Goal: Task Accomplishment & Management: Complete application form

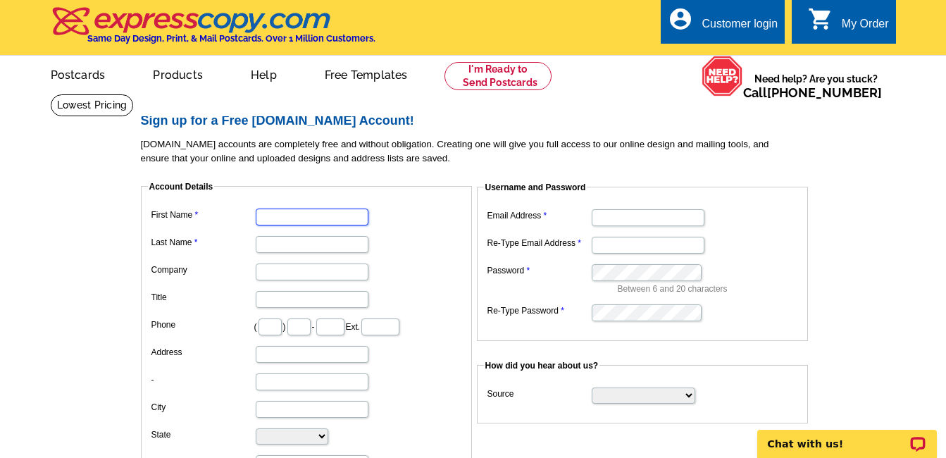
click at [306, 220] on input "First Name" at bounding box center [312, 217] width 113 height 17
type input "[PERSON_NAME]"
type input "Realtors"
type input "904"
type input "505"
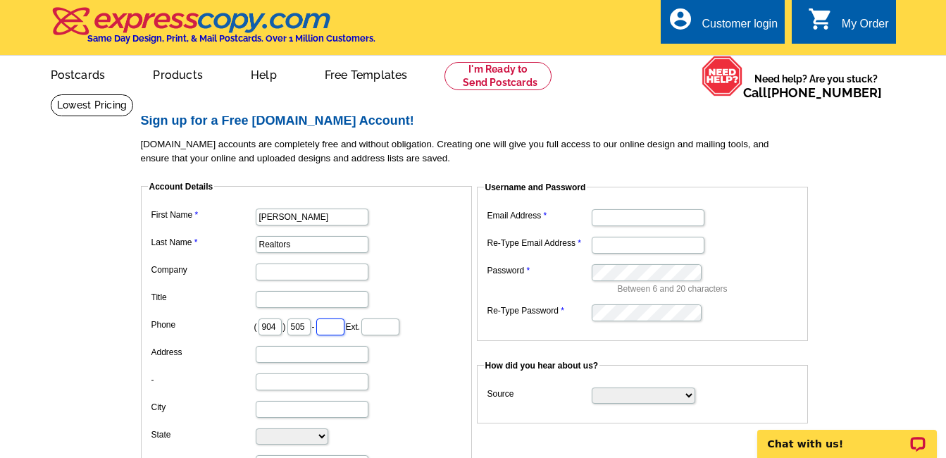
type input "6559"
type input "38002"
type input "[EMAIL_ADDRESS][DOMAIN_NAME]"
drag, startPoint x: 325, startPoint y: 209, endPoint x: 178, endPoint y: 213, distance: 147.3
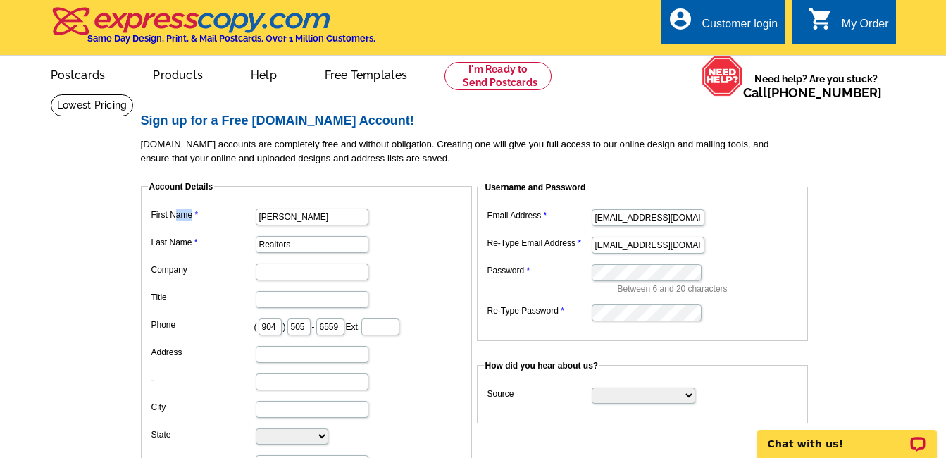
click at [178, 213] on dl "First Name [PERSON_NAME] Last Name Realtors Company Title Phone ( 904 ) 505 - 6…" at bounding box center [306, 352] width 317 height 295
drag, startPoint x: 178, startPoint y: 213, endPoint x: 209, endPoint y: 215, distance: 31.7
click at [209, 215] on dl "First Name [PERSON_NAME] Last Name Realtors Company Title Phone ( 904 ) 505 - 6…" at bounding box center [306, 352] width 317 height 295
type input "Leta"
type input "[PERSON_NAME]"
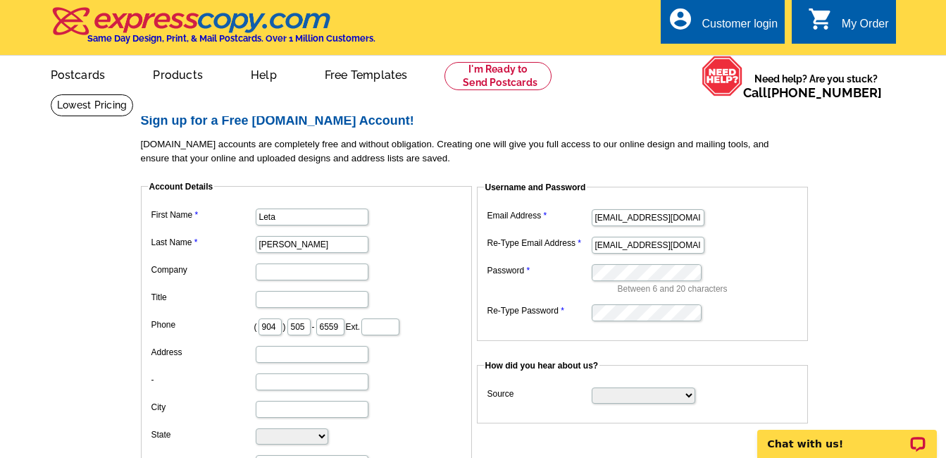
click at [403, 219] on dd "Leta" at bounding box center [306, 216] width 317 height 22
click at [318, 273] on input "Company" at bounding box center [312, 271] width 113 height 17
type input "[PERSON_NAME] & CO REALTORS"
type input "[STREET_ADDRESS][PERSON_NAME]"
type input "[GEOGRAPHIC_DATA]"
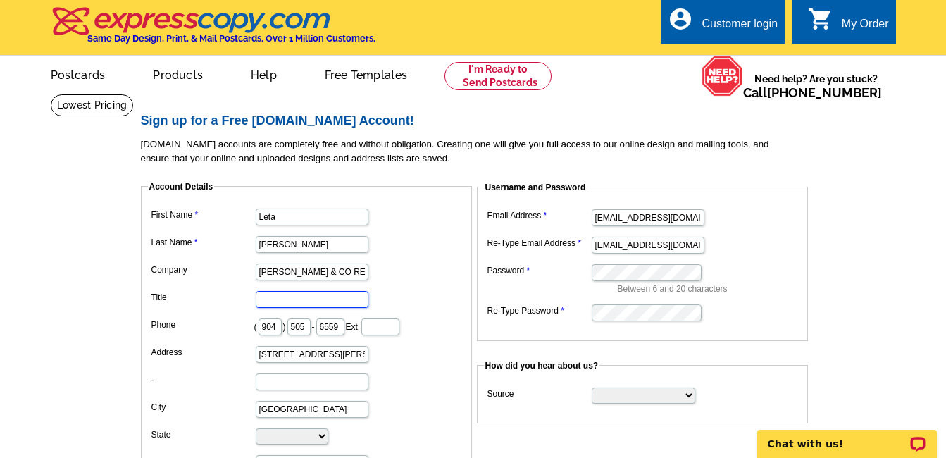
click at [297, 299] on input "Title" at bounding box center [312, 299] width 113 height 17
type input "Realtor"
click at [447, 256] on dl "First Name [PERSON_NAME] Last Name [PERSON_NAME] Company [PERSON_NAME] & CO REA…" at bounding box center [306, 352] width 317 height 295
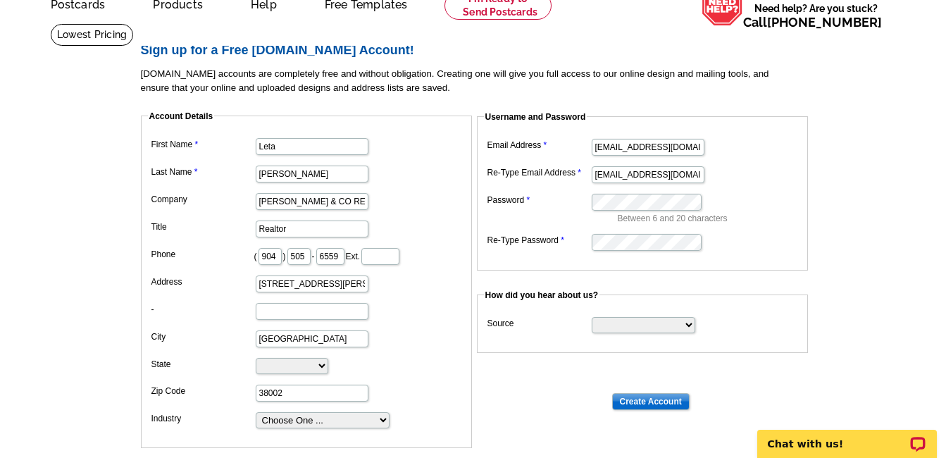
scroll to position [141, 0]
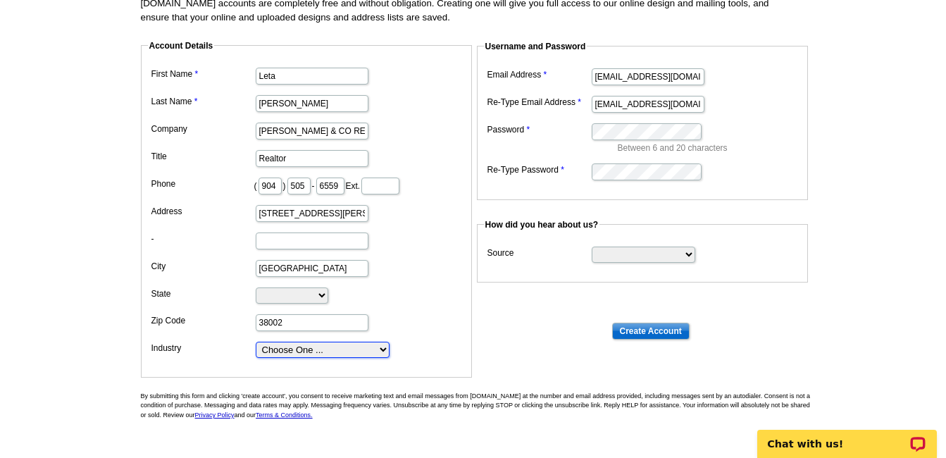
click at [385, 352] on select "Choose One ... Residential Real Estate Accounting Agriculture Architecture Arts…" at bounding box center [323, 350] width 134 height 16
select select "3"
click at [256, 342] on select "Choose One ... Residential Real Estate Accounting Agriculture Architecture Arts…" at bounding box center [323, 350] width 134 height 16
click at [444, 266] on dd "[GEOGRAPHIC_DATA]" at bounding box center [306, 267] width 317 height 22
click at [691, 256] on select "Search Engine Television Ad Direct Mail Postcard Email Referred by a friend Oth…" at bounding box center [644, 255] width 104 height 16
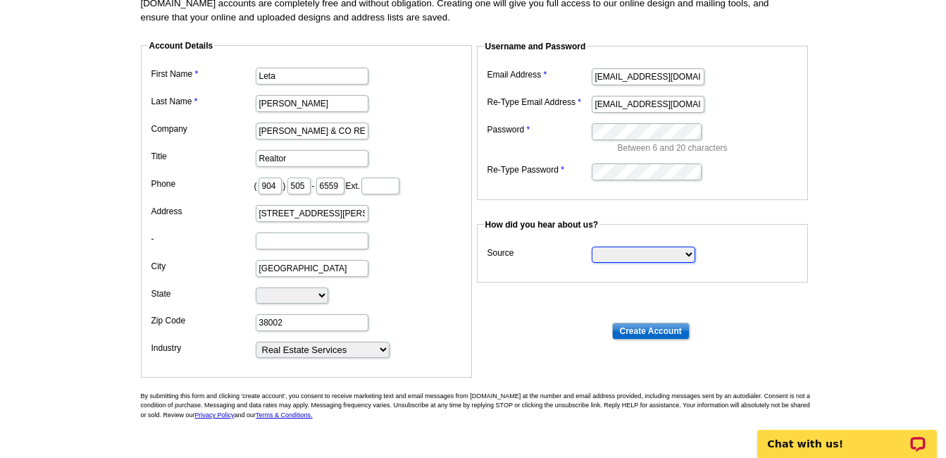
select select "referral"
click at [592, 247] on select "Search Engine Television Ad Direct Mail Postcard Email Referred by a friend Oth…" at bounding box center [644, 255] width 104 height 16
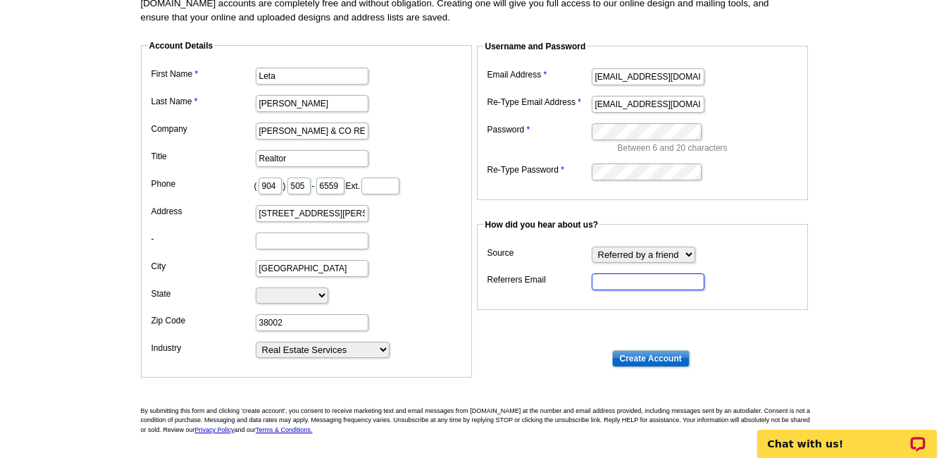
click at [626, 283] on input "Referrers Email" at bounding box center [648, 281] width 113 height 17
type input "[PERSON_NAME]"
click at [653, 356] on input "Create Account" at bounding box center [650, 358] width 77 height 17
